Goal: Task Accomplishment & Management: Use online tool/utility

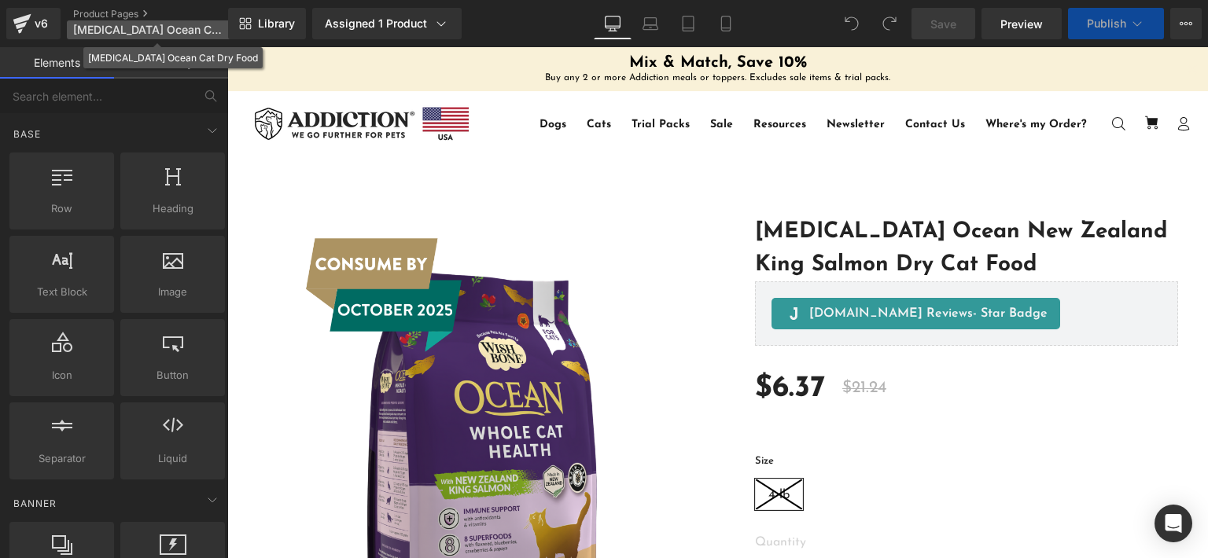
click at [171, 20] on p "[MEDICAL_DATA] Ocean Cat Dry Food" at bounding box center [157, 29] width 181 height 19
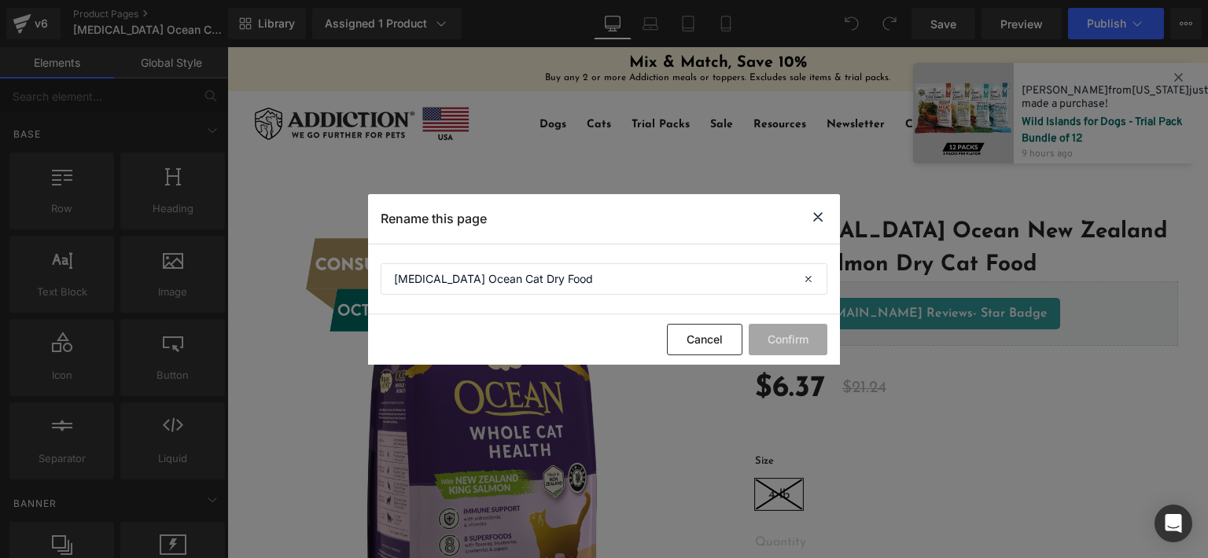
click at [815, 213] on icon at bounding box center [817, 218] width 19 height 20
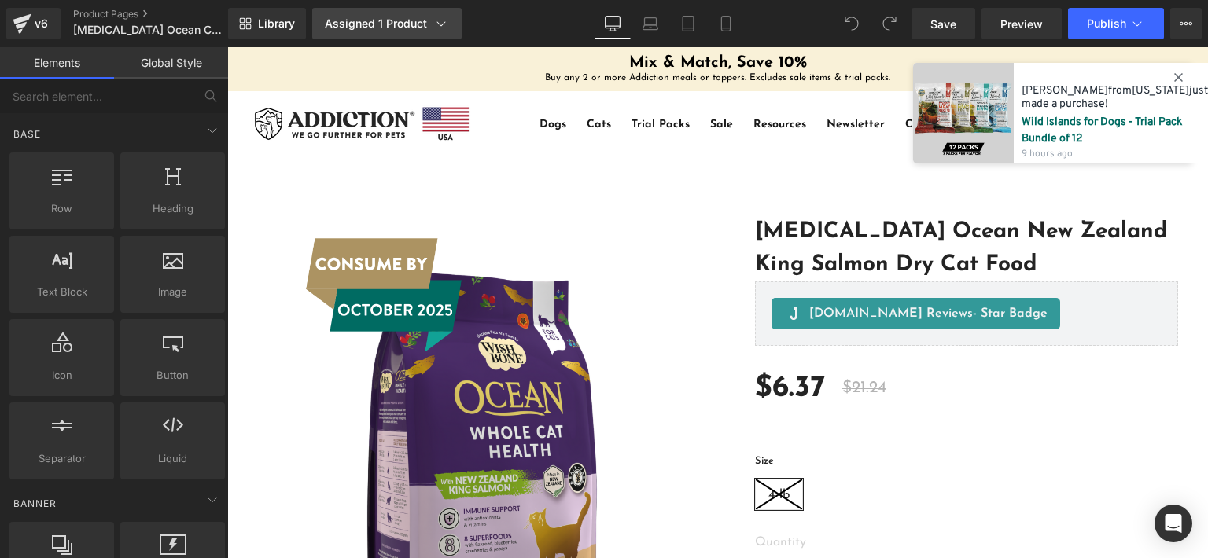
click at [409, 20] on div "Assigned 1 Product" at bounding box center [387, 24] width 124 height 16
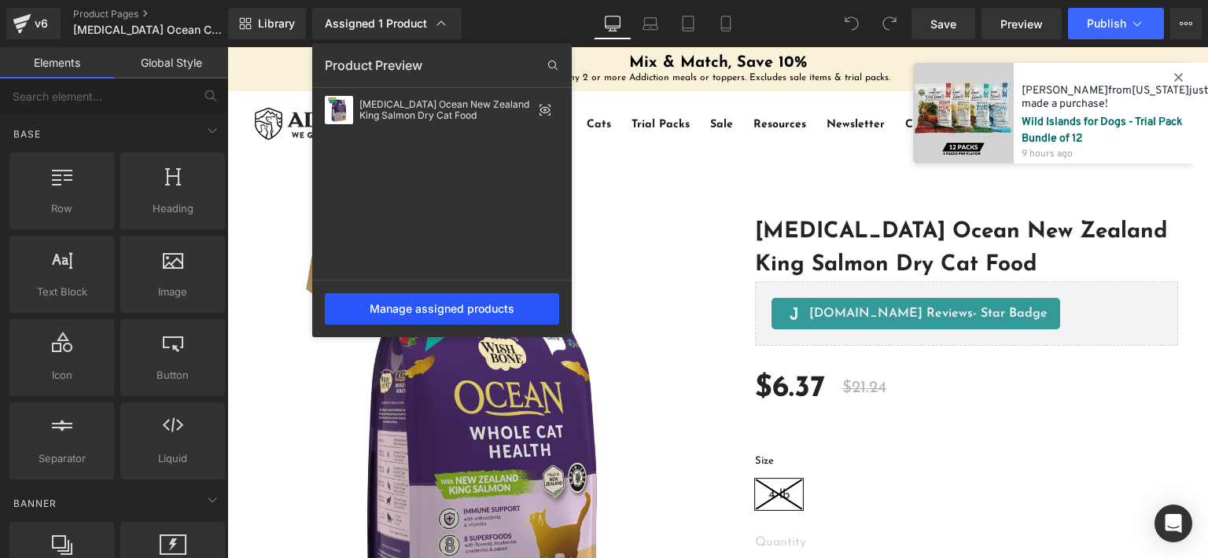
click at [436, 305] on div "Manage assigned products" at bounding box center [442, 308] width 234 height 31
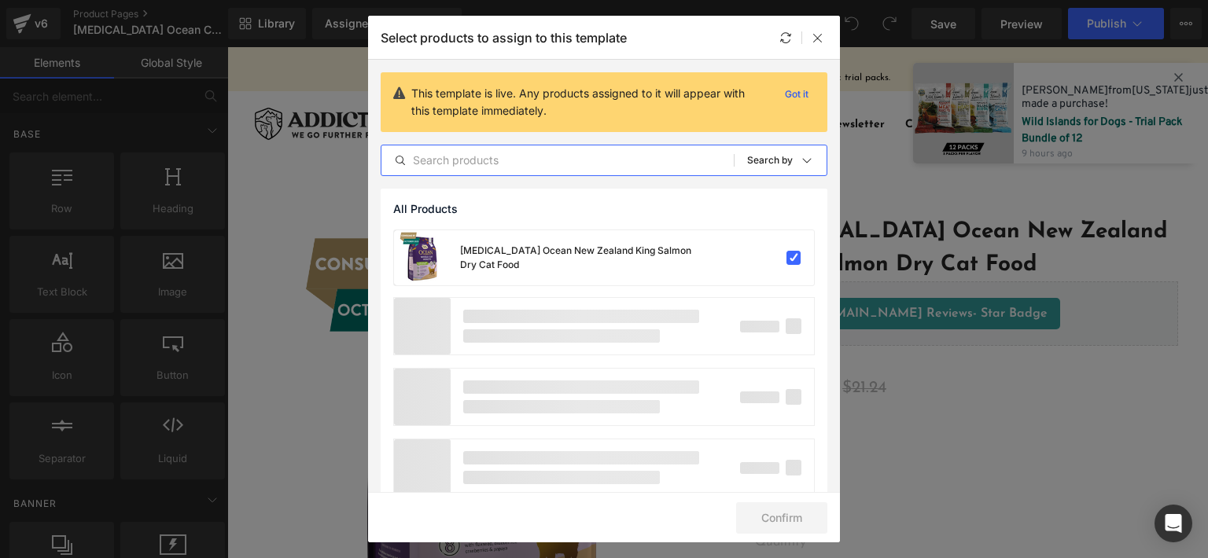
click at [591, 155] on input "text" at bounding box center [557, 160] width 352 height 19
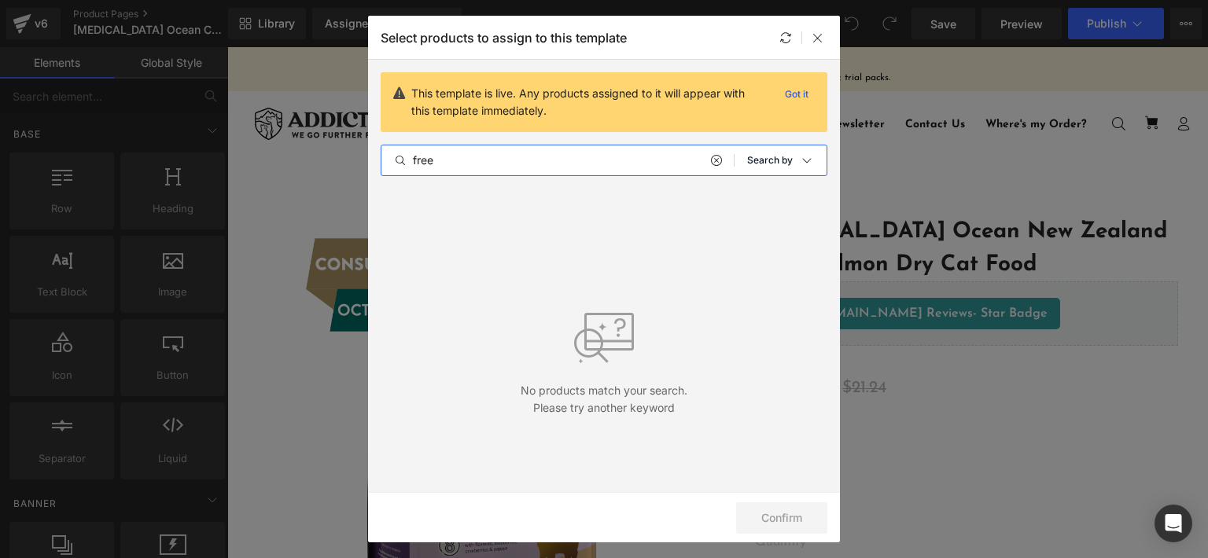
type input "free"
click at [781, 160] on p "Search by" at bounding box center [770, 160] width 46 height 11
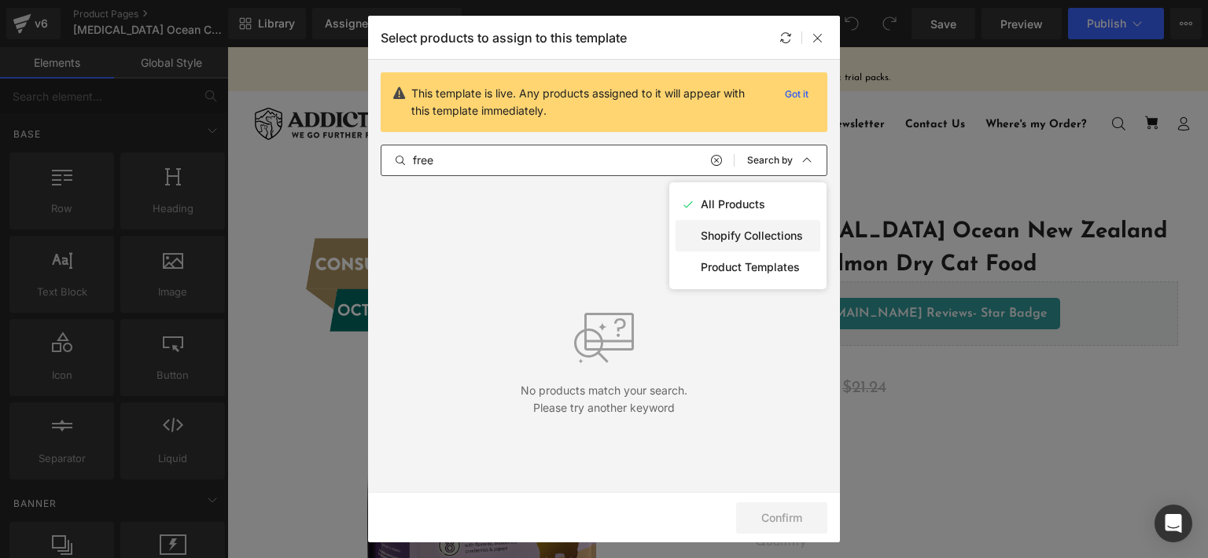
click at [761, 242] on div "Shopify Collections" at bounding box center [747, 235] width 145 height 31
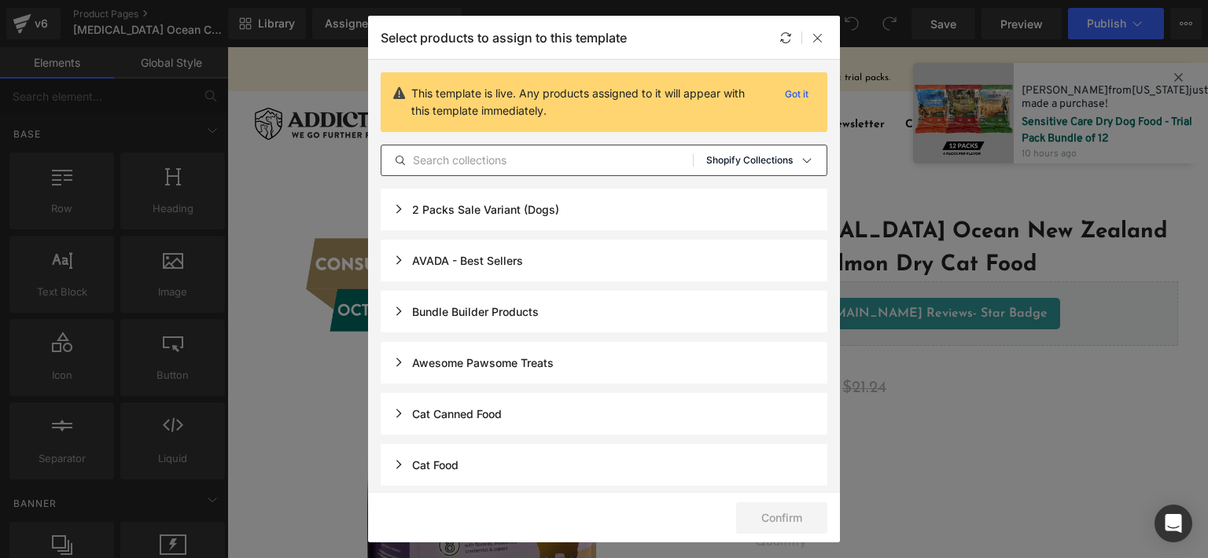
click at [740, 162] on p "Shopify Collections" at bounding box center [749, 160] width 86 height 11
click at [744, 266] on p "Product Templates" at bounding box center [750, 267] width 99 height 13
click at [743, 160] on p "Product Templates" at bounding box center [750, 160] width 84 height 11
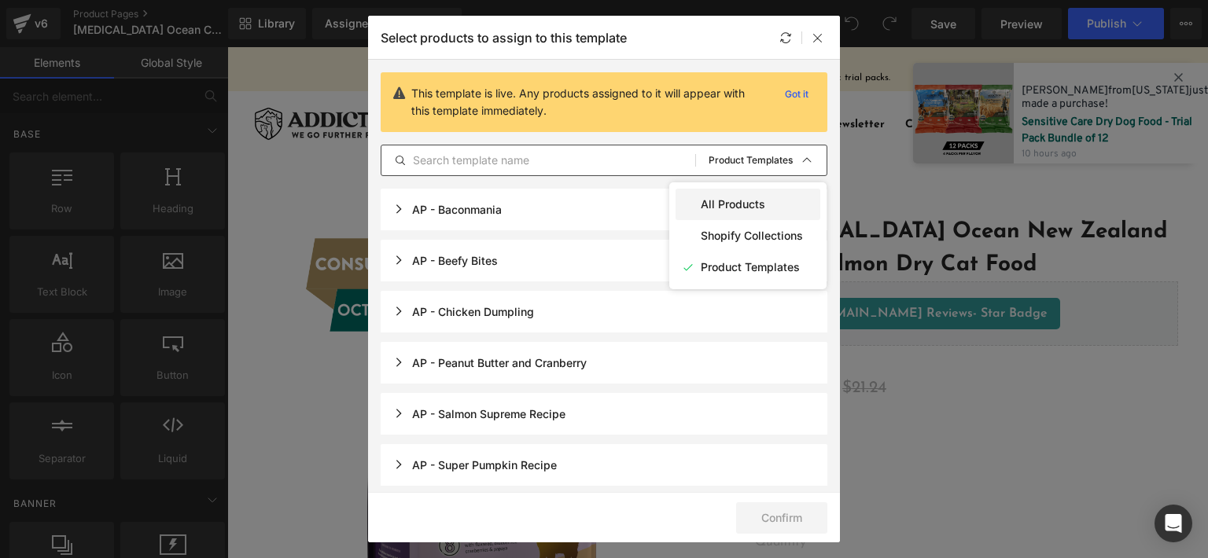
click at [738, 200] on p "All Products" at bounding box center [733, 204] width 64 height 13
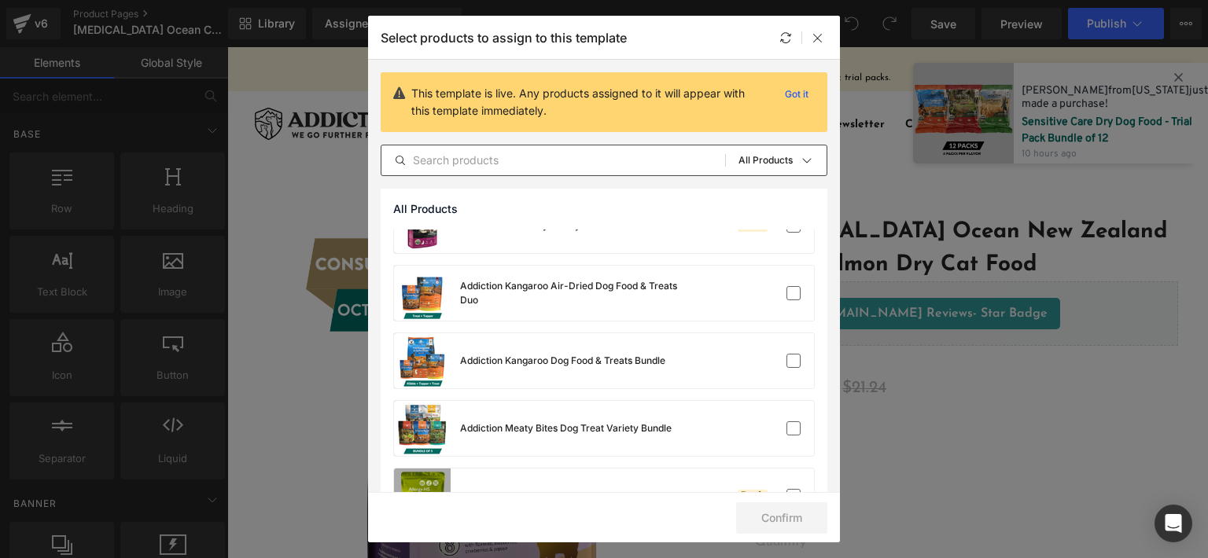
scroll to position [550, 0]
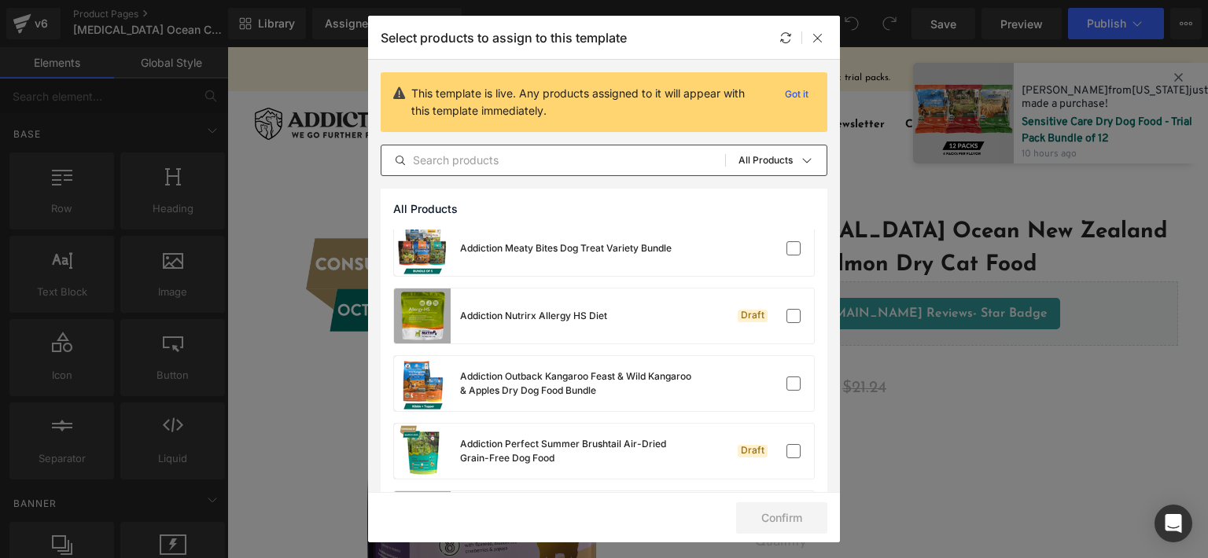
click at [576, 178] on div "This template is live. Any products assigned to it will appear with this templa…" at bounding box center [604, 124] width 472 height 129
click at [571, 158] on input "text" at bounding box center [553, 160] width 344 height 19
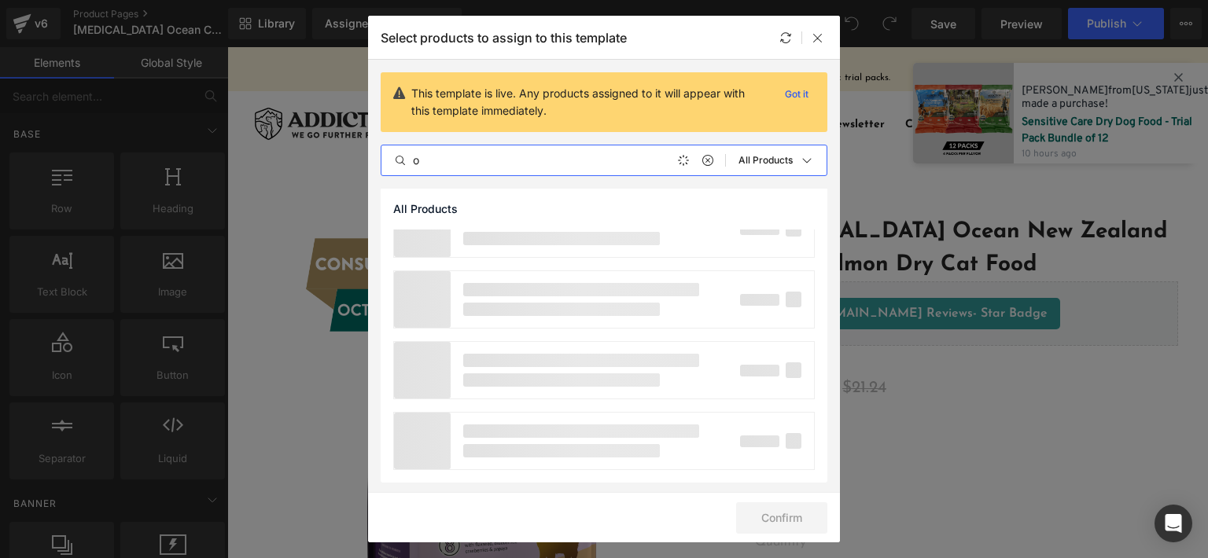
scroll to position [0, 0]
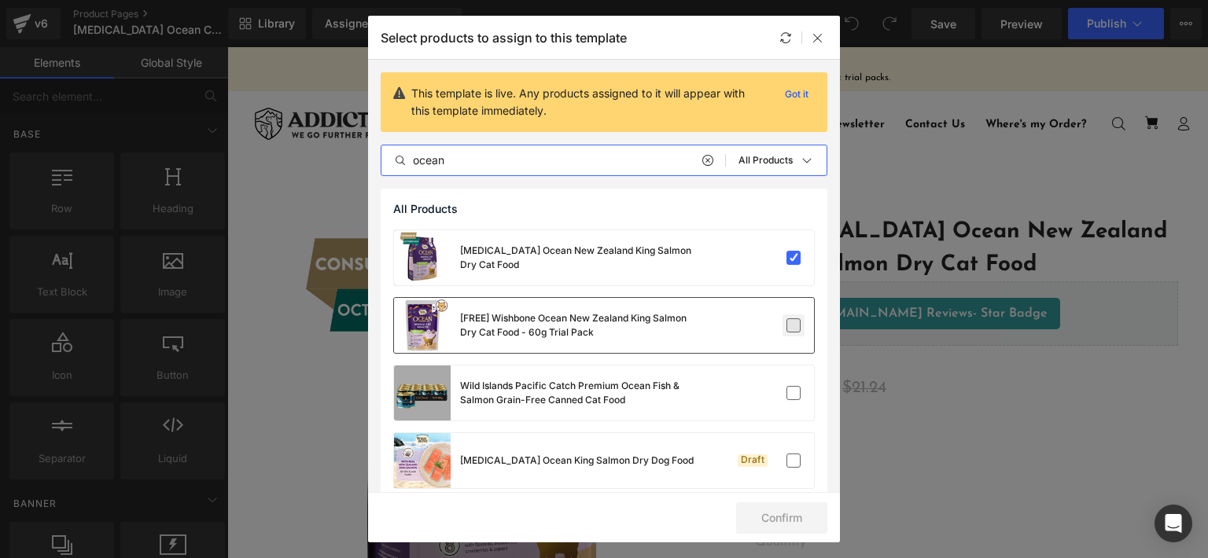
type input "ocean"
click at [786, 320] on label at bounding box center [793, 325] width 14 height 14
click at [0, 0] on input "checkbox" at bounding box center [0, 0] width 0 height 0
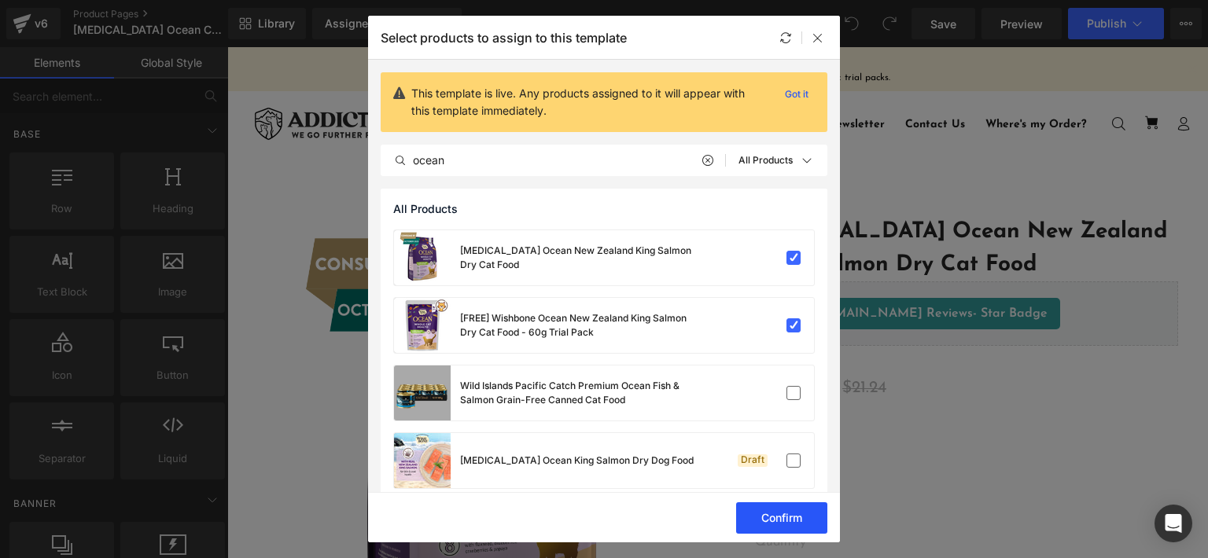
click at [789, 515] on button "Confirm" at bounding box center [781, 517] width 91 height 31
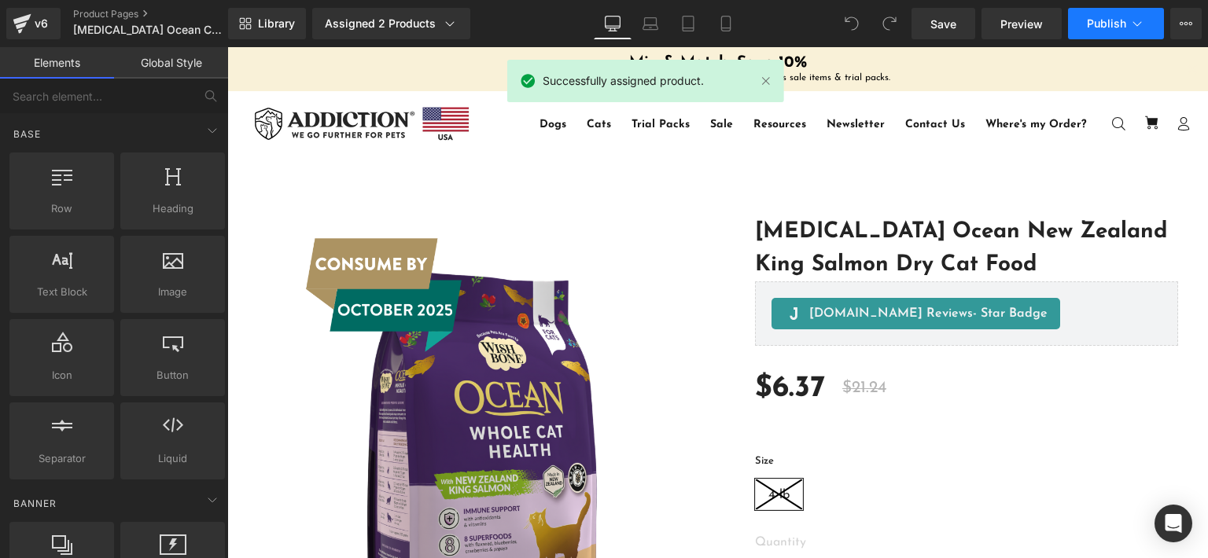
click at [1101, 22] on span "Publish" at bounding box center [1106, 23] width 39 height 13
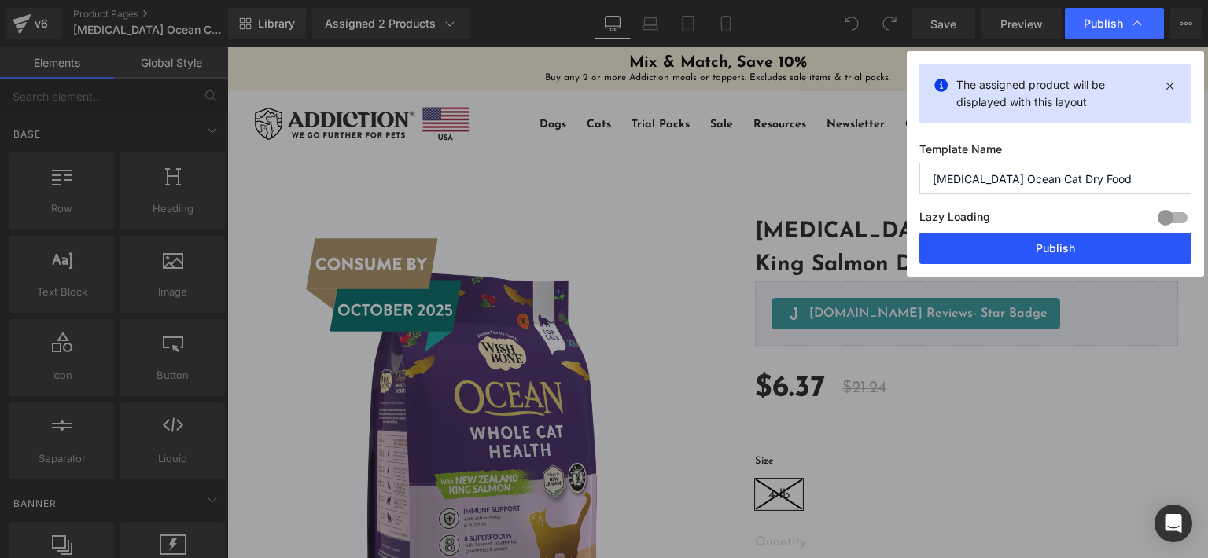
click at [1060, 249] on button "Publish" at bounding box center [1055, 248] width 272 height 31
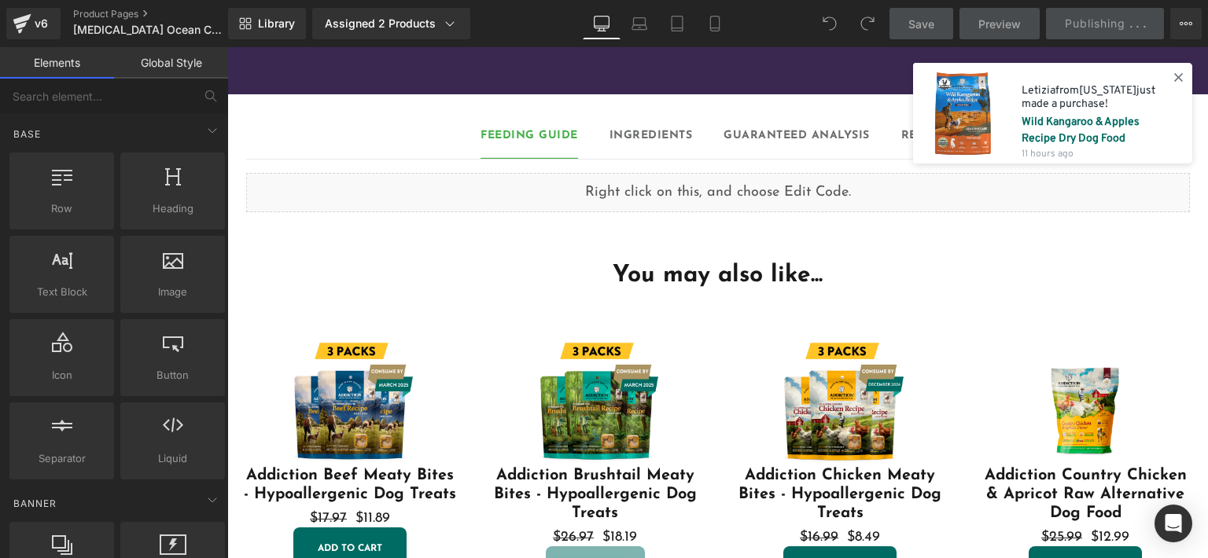
scroll to position [2673, 0]
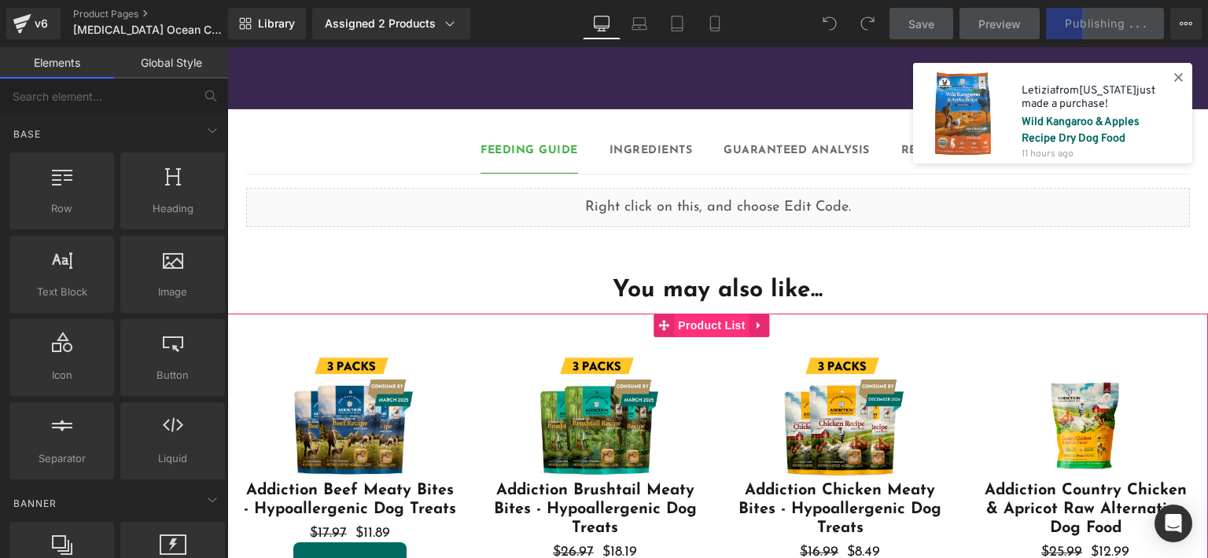
click at [705, 314] on span "Product List" at bounding box center [711, 326] width 75 height 24
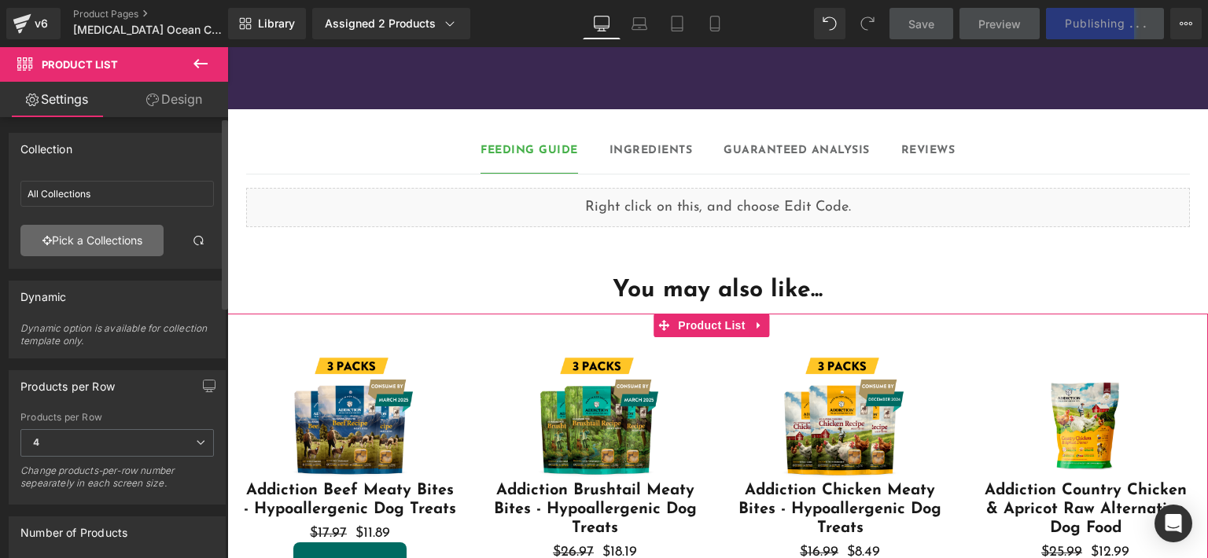
click at [81, 246] on link "Pick a Collections" at bounding box center [91, 240] width 143 height 31
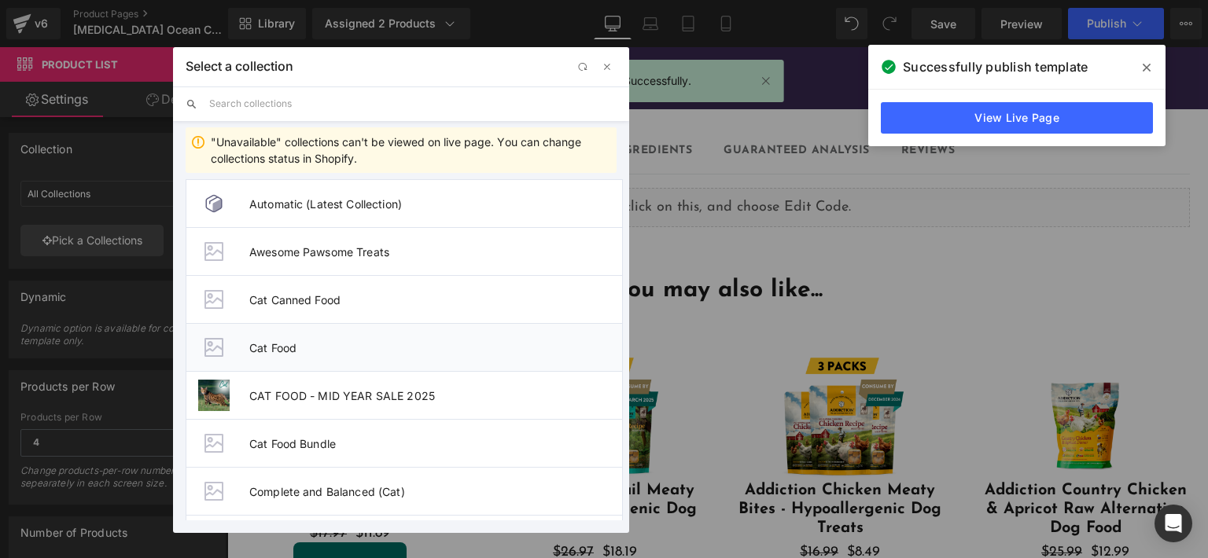
click at [0, 0] on span "Cat Food" at bounding box center [0, 0] width 0 height 0
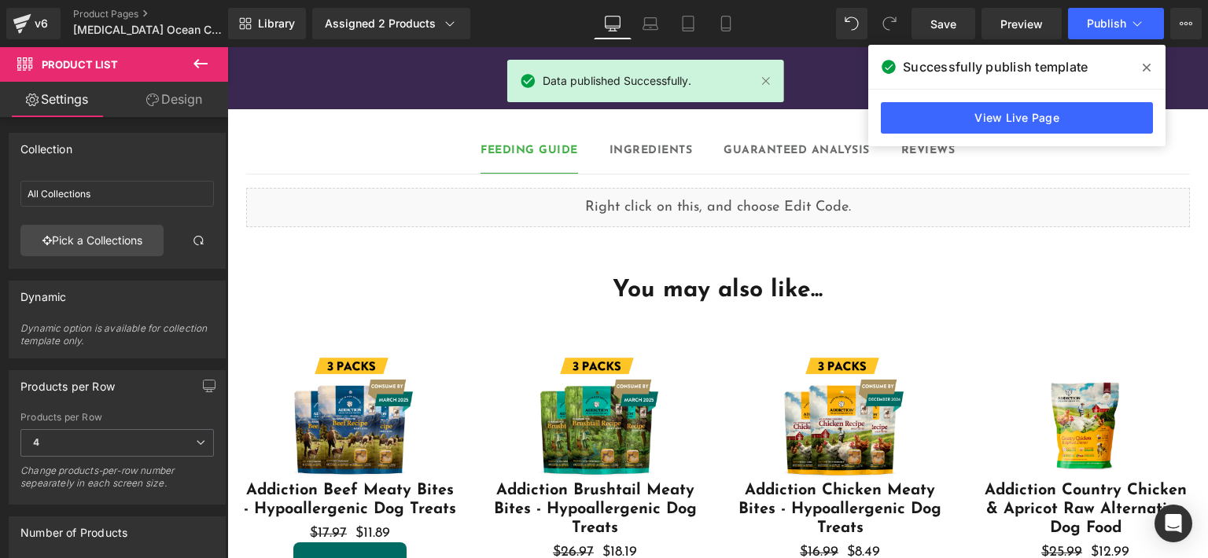
type input "Cat Food"
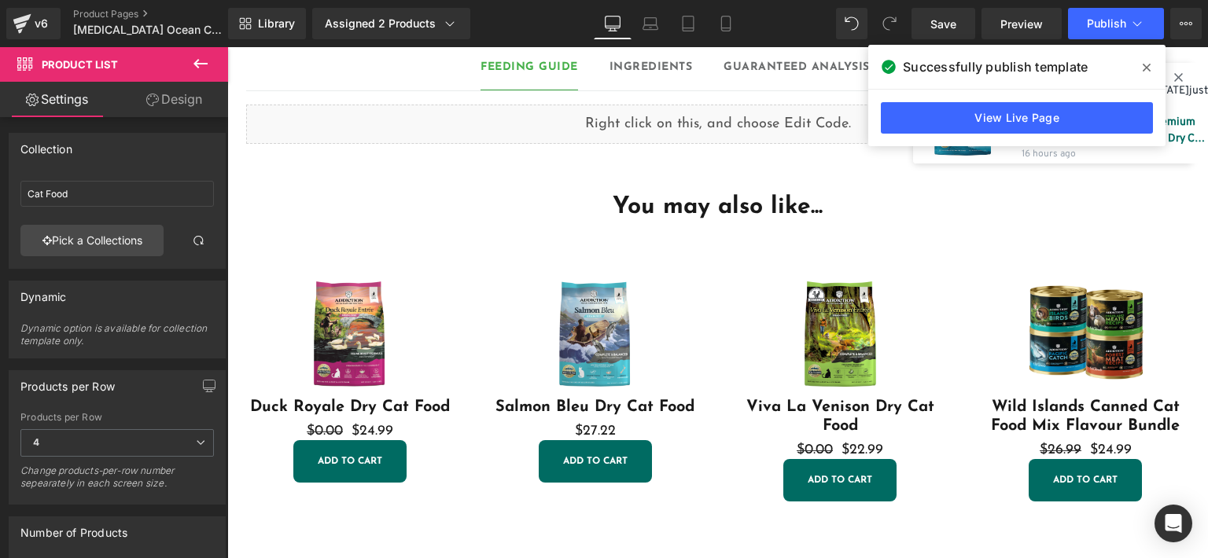
scroll to position [2831, 0]
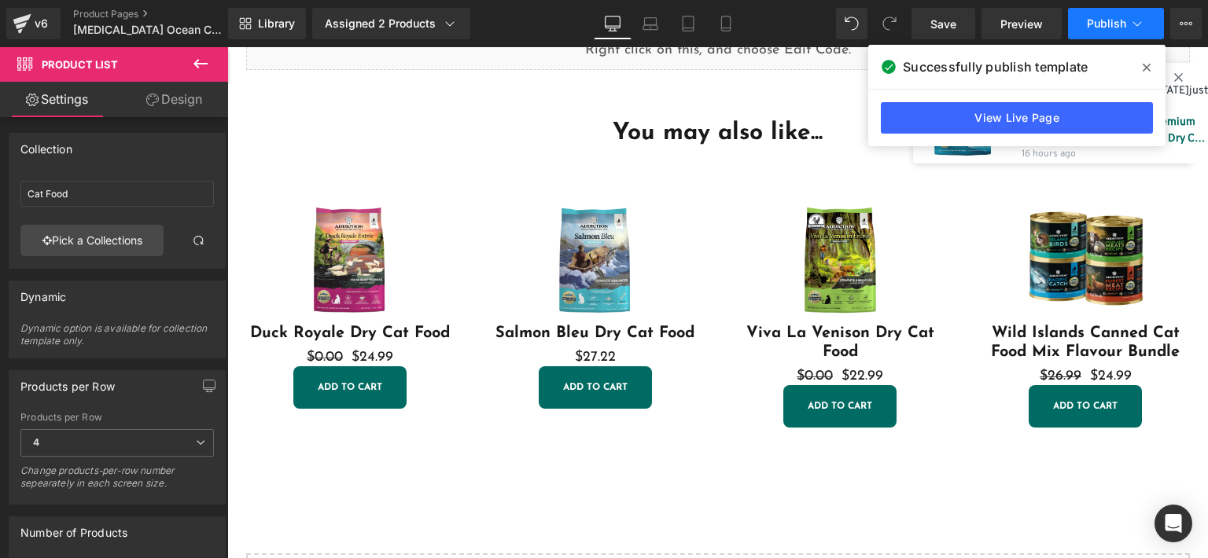
click at [1104, 23] on span "Publish" at bounding box center [1106, 23] width 39 height 13
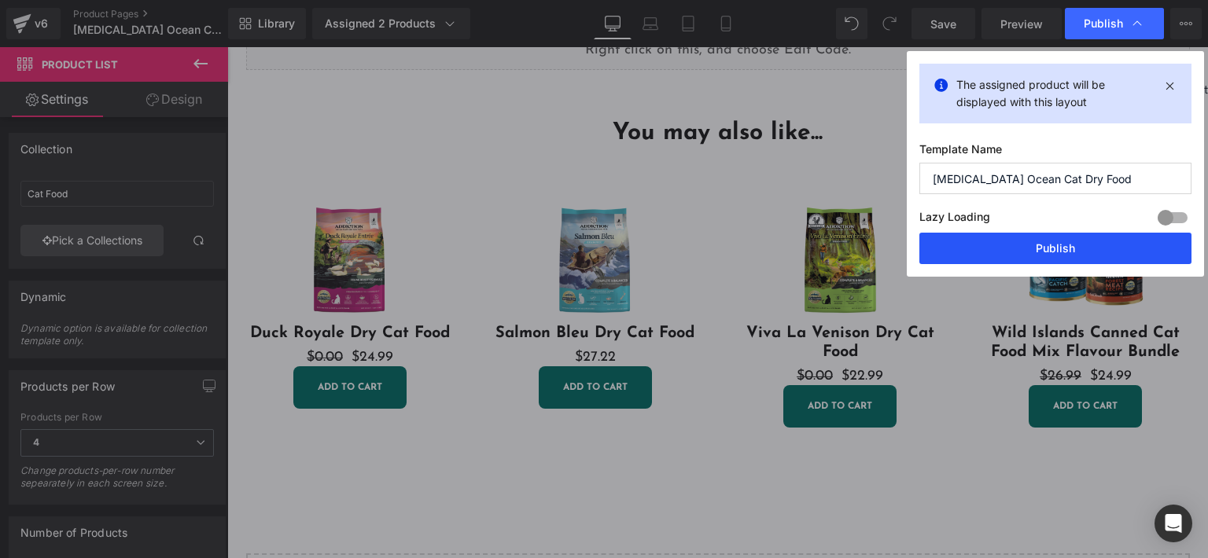
drag, startPoint x: 1049, startPoint y: 245, endPoint x: 822, endPoint y: 198, distance: 231.9
click at [1049, 245] on button "Publish" at bounding box center [1055, 248] width 272 height 31
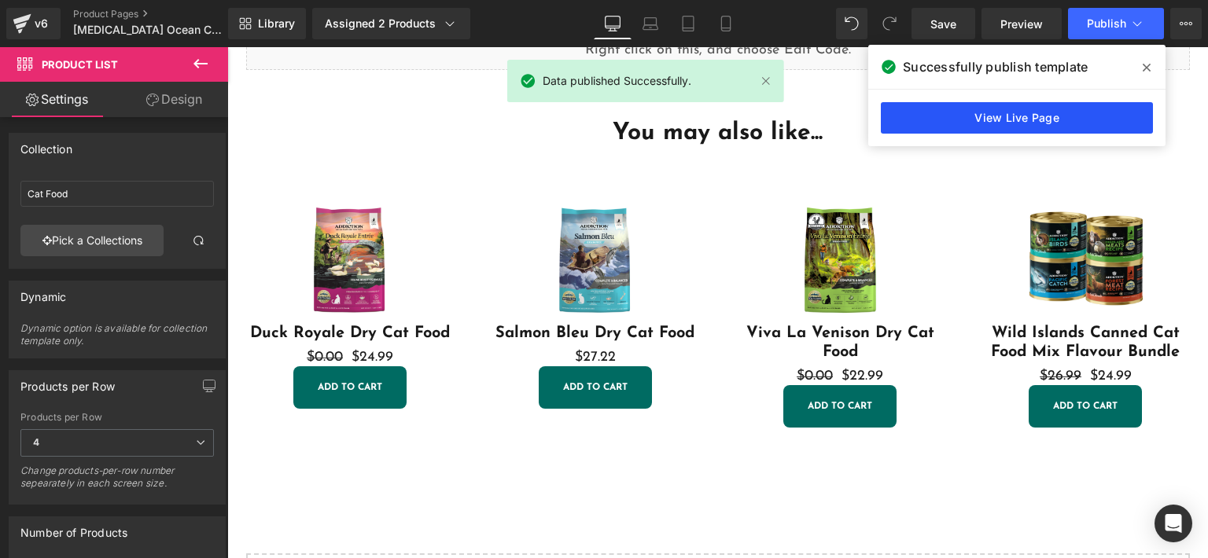
click at [962, 119] on link "View Live Page" at bounding box center [1017, 117] width 272 height 31
